Goal: Information Seeking & Learning: Find specific fact

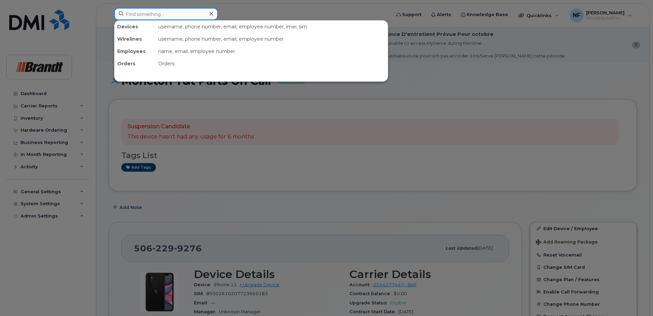
click at [176, 13] on input at bounding box center [166, 14] width 104 height 12
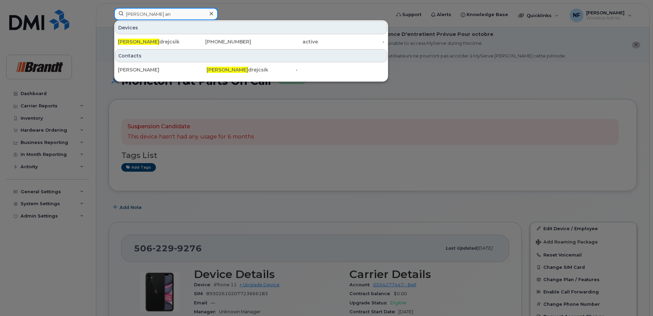
drag, startPoint x: 152, startPoint y: 15, endPoint x: 110, endPoint y: 13, distance: 42.5
click at [110, 13] on div "mike an Devices Mike An drejcsik 403-489-8576 active - Contacts andremi Mike An…" at bounding box center [250, 15] width 283 height 15
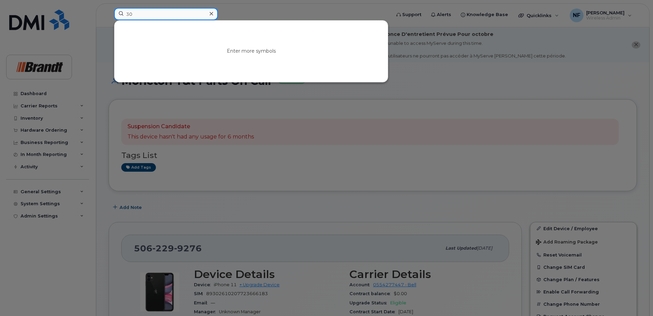
type input "3"
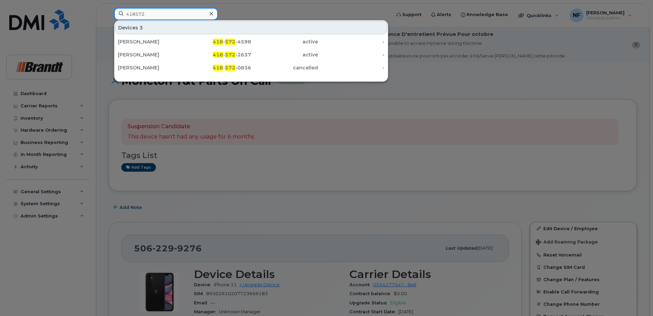
click at [180, 17] on input "418572" at bounding box center [166, 14] width 104 height 12
drag, startPoint x: 166, startPoint y: 15, endPoint x: 98, endPoint y: 20, distance: 68.0
click at [109, 20] on div "41857245 Devices Jerome St Pierre 418 - 572 - 45 98 active -" at bounding box center [250, 15] width 283 height 15
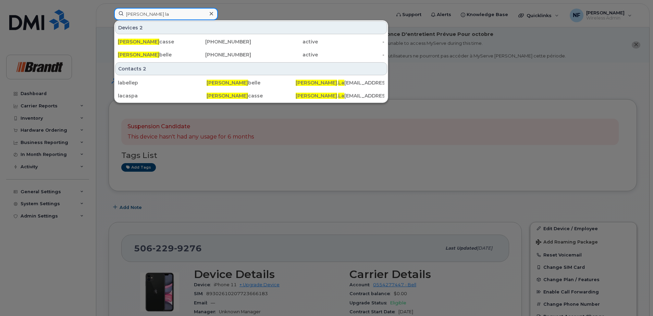
type input "patrick la"
click at [176, 38] on div "Patrick La casse" at bounding box center [151, 42] width 67 height 12
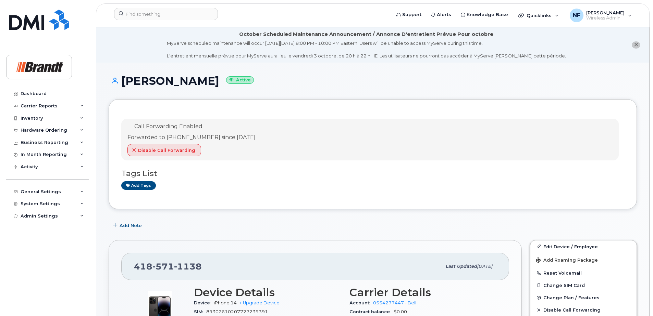
drag, startPoint x: 190, startPoint y: 256, endPoint x: 190, endPoint y: 262, distance: 5.1
click at [190, 256] on div "418 571 1138 Last updated Sep 17, 2025" at bounding box center [315, 266] width 388 height 27
click at [189, 262] on span "1138" at bounding box center [188, 267] width 28 height 10
copy span "418 571 1138"
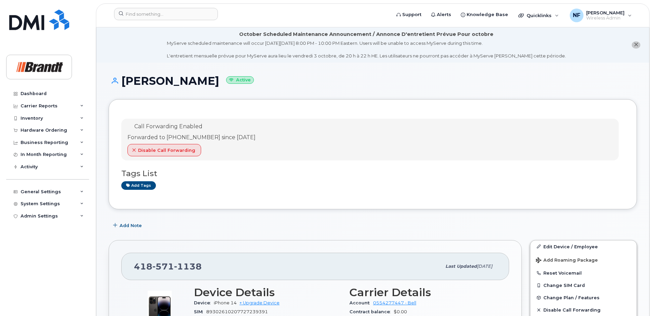
click at [213, 224] on div "Add Note" at bounding box center [373, 226] width 528 height 12
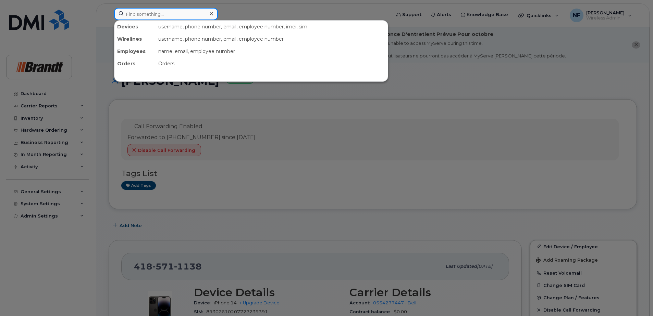
click at [167, 11] on input at bounding box center [166, 14] width 104 height 12
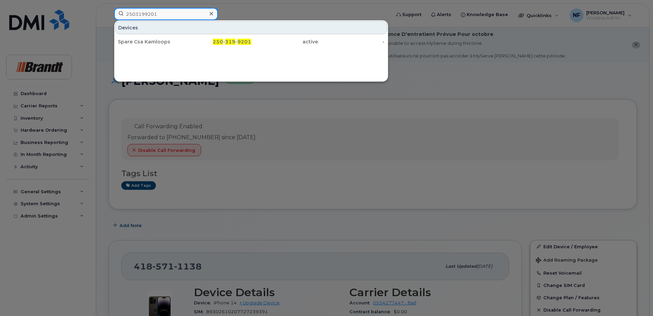
type input "2503199201"
click at [179, 35] on div "Devices Spare Csa Kamloops 250 - 319 - 9201 active -" at bounding box center [250, 35] width 273 height 28
drag, startPoint x: 184, startPoint y: 38, endPoint x: 232, endPoint y: 46, distance: 49.2
click at [184, 38] on div "Spare Csa Kamloops" at bounding box center [151, 42] width 67 height 12
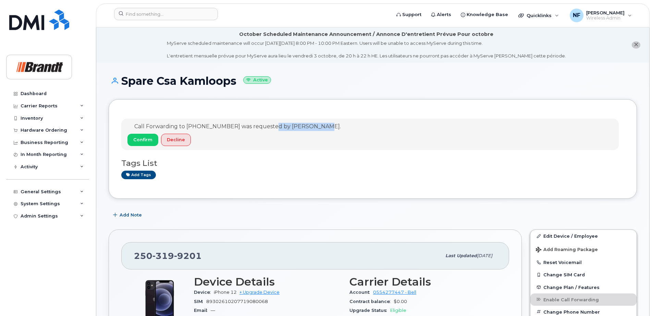
drag, startPoint x: 273, startPoint y: 128, endPoint x: 324, endPoint y: 129, distance: 51.7
click at [325, 128] on div "Call Forwarding to 250-318-4491 was requested by Megan Scheel. Confirm Decline" at bounding box center [369, 134] width 497 height 31
click at [279, 128] on span "Call Forwarding to 250-318-4491 was requested by Megan Scheel." at bounding box center [237, 126] width 206 height 7
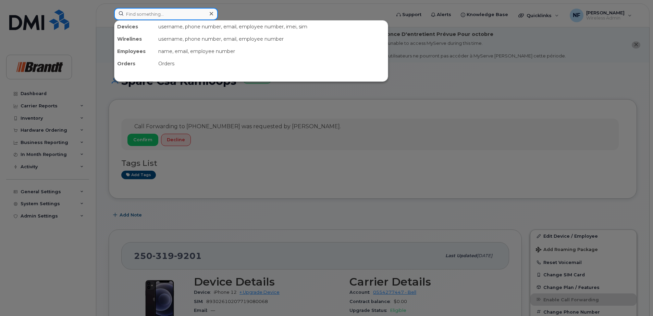
click at [144, 18] on input at bounding box center [166, 14] width 104 height 12
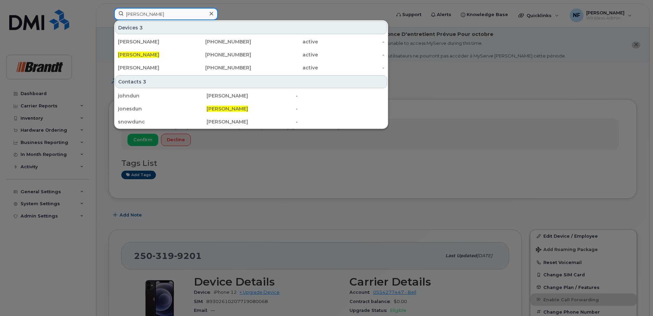
type input "duncan jones"
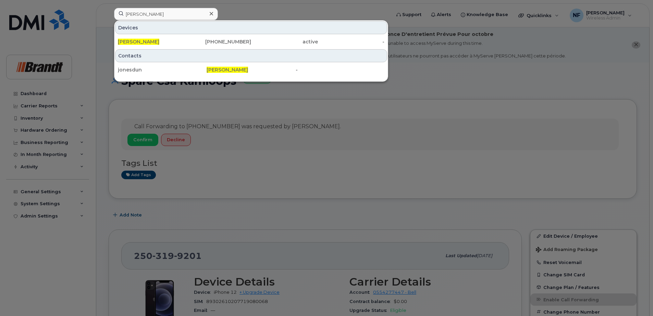
click at [169, 36] on div "Duncan Jones" at bounding box center [151, 42] width 67 height 12
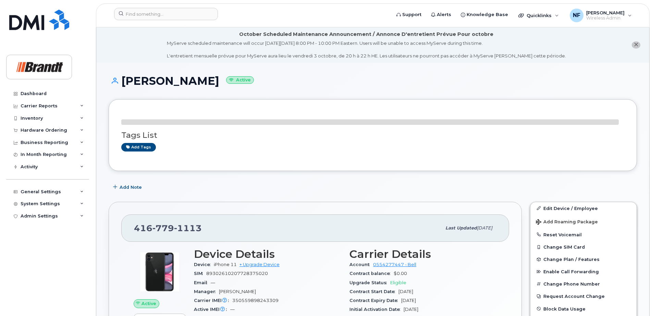
click at [184, 230] on span "1113" at bounding box center [188, 228] width 28 height 10
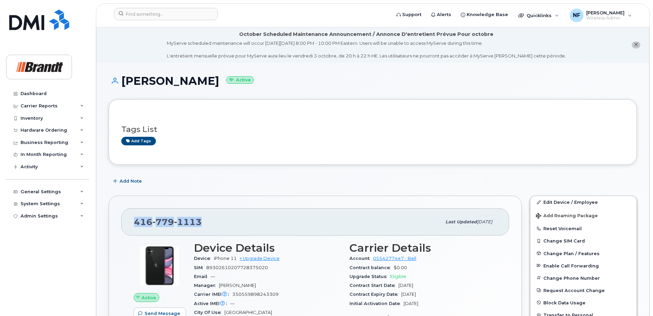
copy span "416 779 1113"
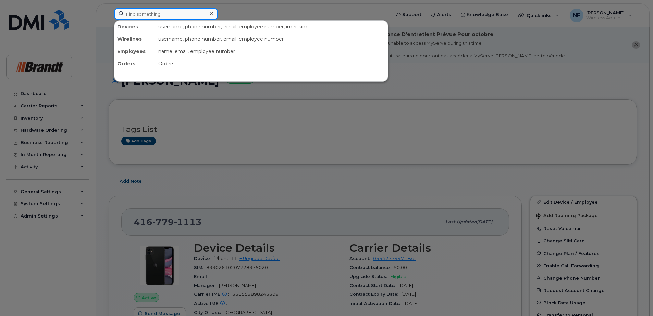
click at [170, 15] on input at bounding box center [166, 14] width 104 height 12
paste input "356450105781980"
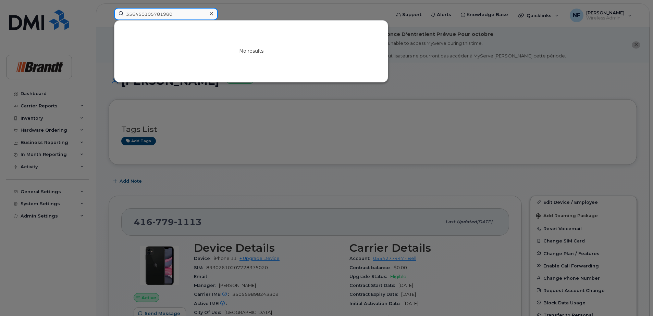
type input "356450105781980"
click at [211, 13] on icon at bounding box center [211, 13] width 3 height 3
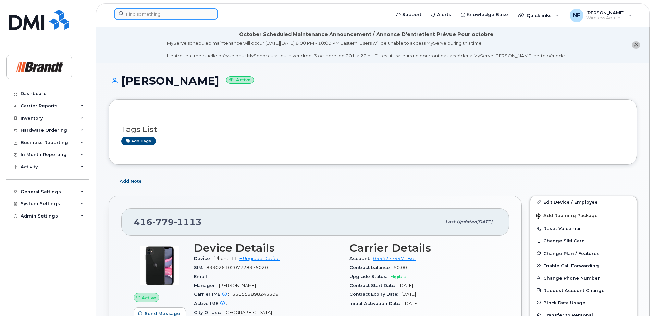
click at [159, 14] on input at bounding box center [166, 14] width 104 height 12
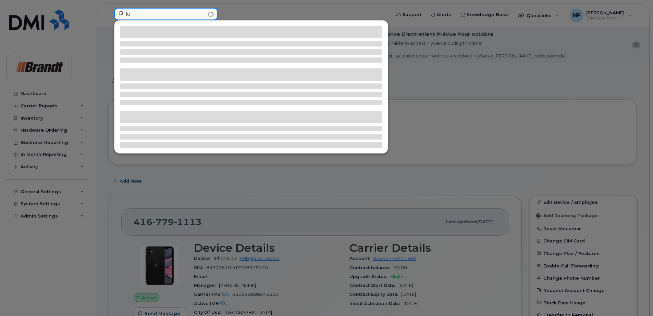
type input "l"
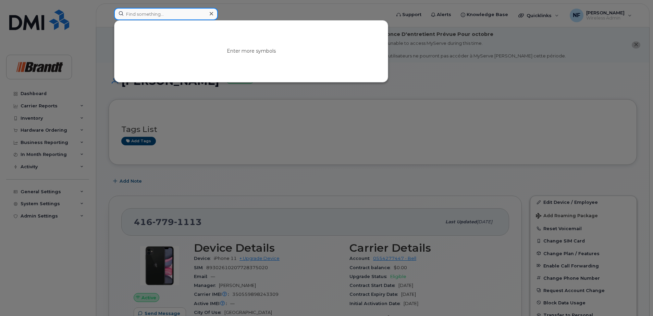
click at [189, 15] on input at bounding box center [166, 14] width 104 height 12
paste input "7786944395"
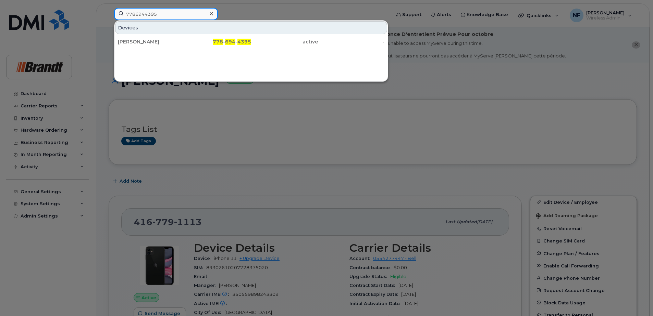
type input "7786944395"
click at [175, 43] on div "[PERSON_NAME]" at bounding box center [151, 41] width 67 height 7
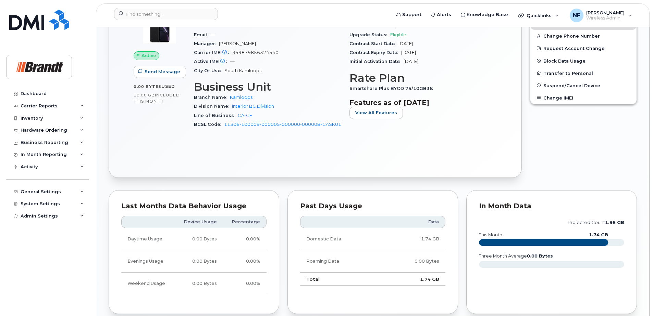
scroll to position [171, 0]
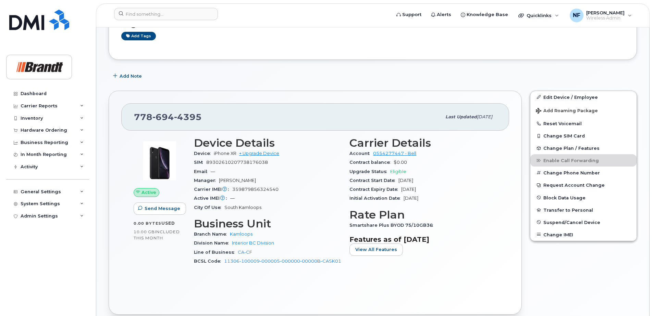
click at [260, 188] on span "359879856324540" at bounding box center [255, 189] width 46 height 5
copy span "359879856324540"
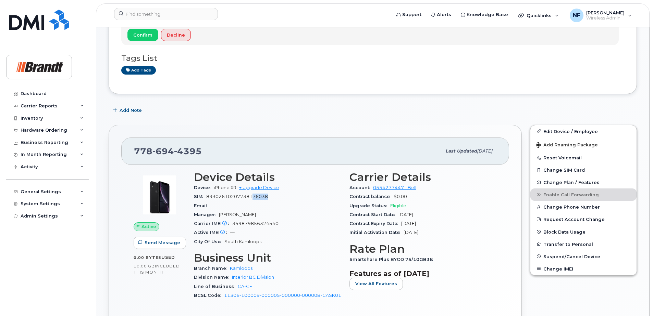
drag, startPoint x: 254, startPoint y: 196, endPoint x: 269, endPoint y: 197, distance: 15.1
click at [269, 197] on div "SIM [TECHNICAL_ID]" at bounding box center [267, 196] width 147 height 9
drag, startPoint x: 269, startPoint y: 197, endPoint x: 239, endPoint y: 200, distance: 30.4
click at [239, 200] on div "SIM [TECHNICAL_ID]" at bounding box center [267, 196] width 147 height 9
click at [249, 223] on span "359879856324540" at bounding box center [255, 223] width 46 height 5
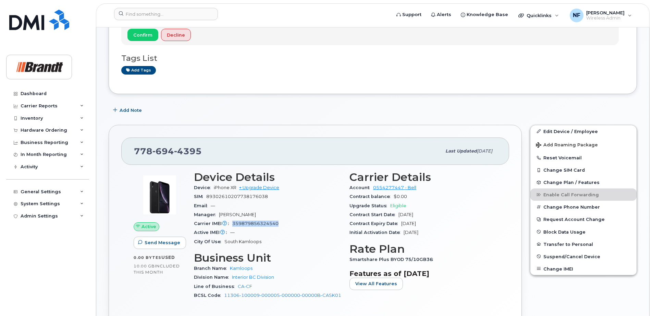
click at [249, 223] on span "359879856324540" at bounding box center [255, 223] width 46 height 5
copy span "359879856324540"
